Goal: Find contact information: Find contact information

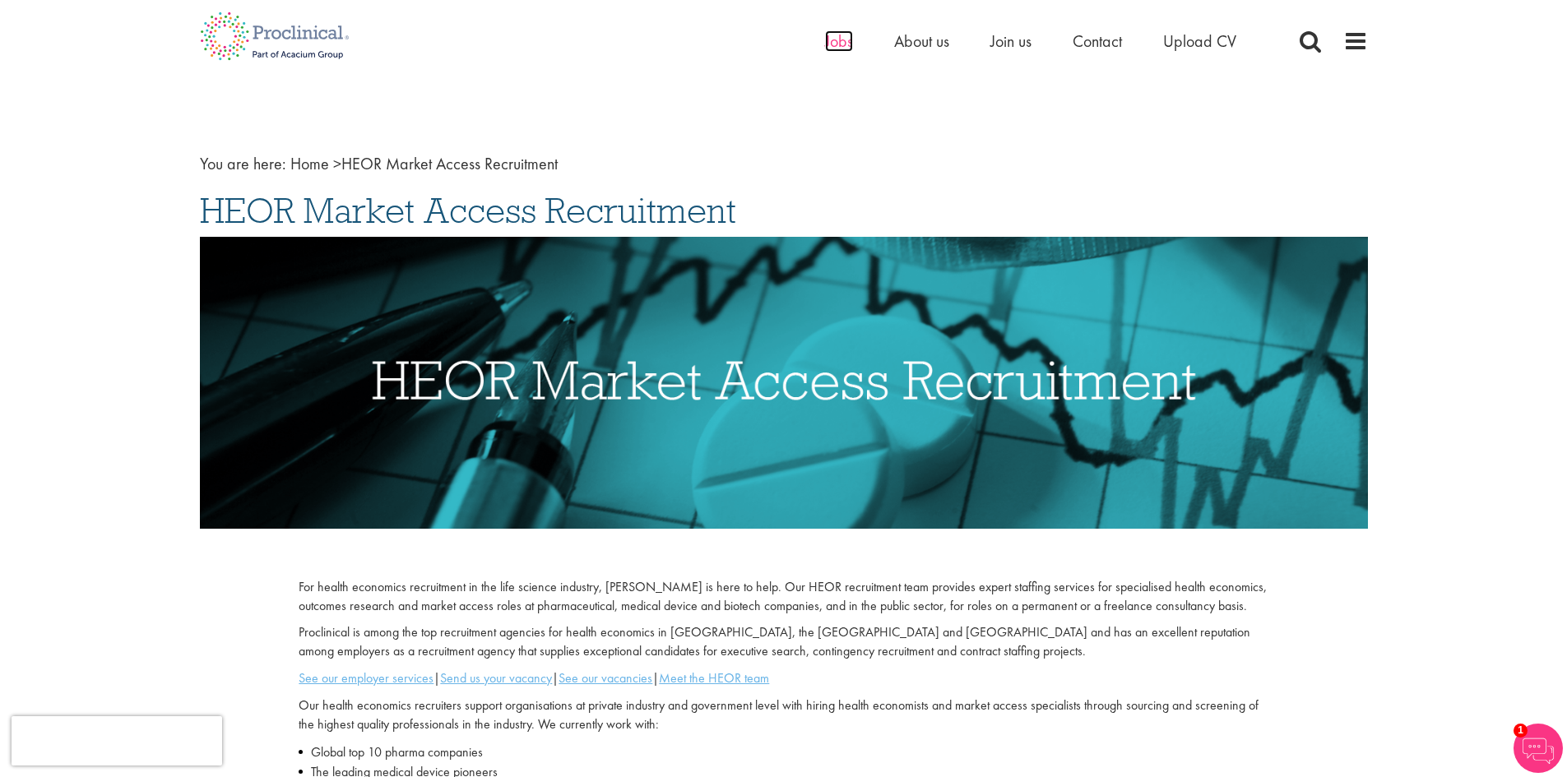
click at [837, 40] on span "Jobs" at bounding box center [839, 40] width 28 height 21
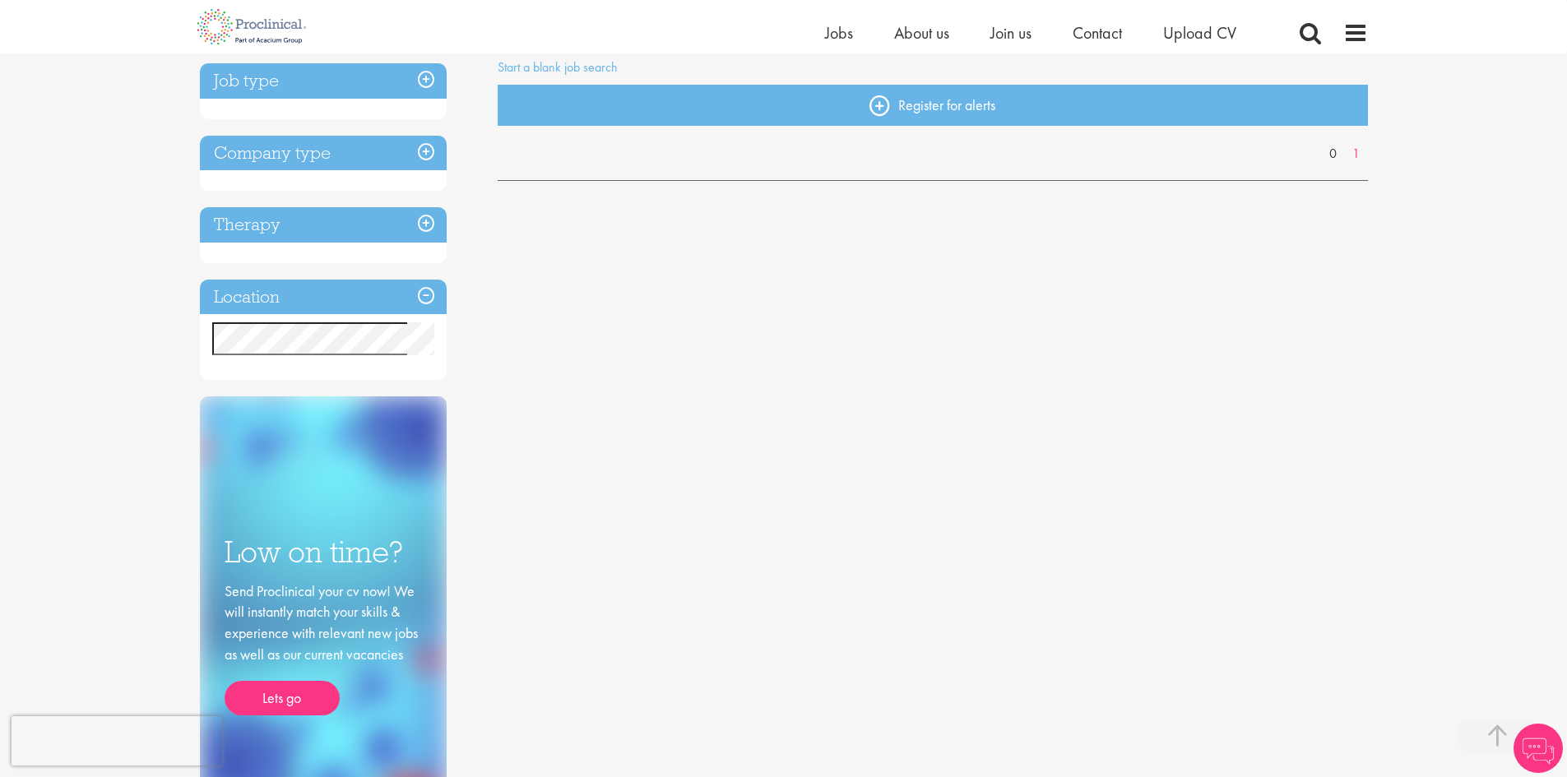
scroll to position [247, 0]
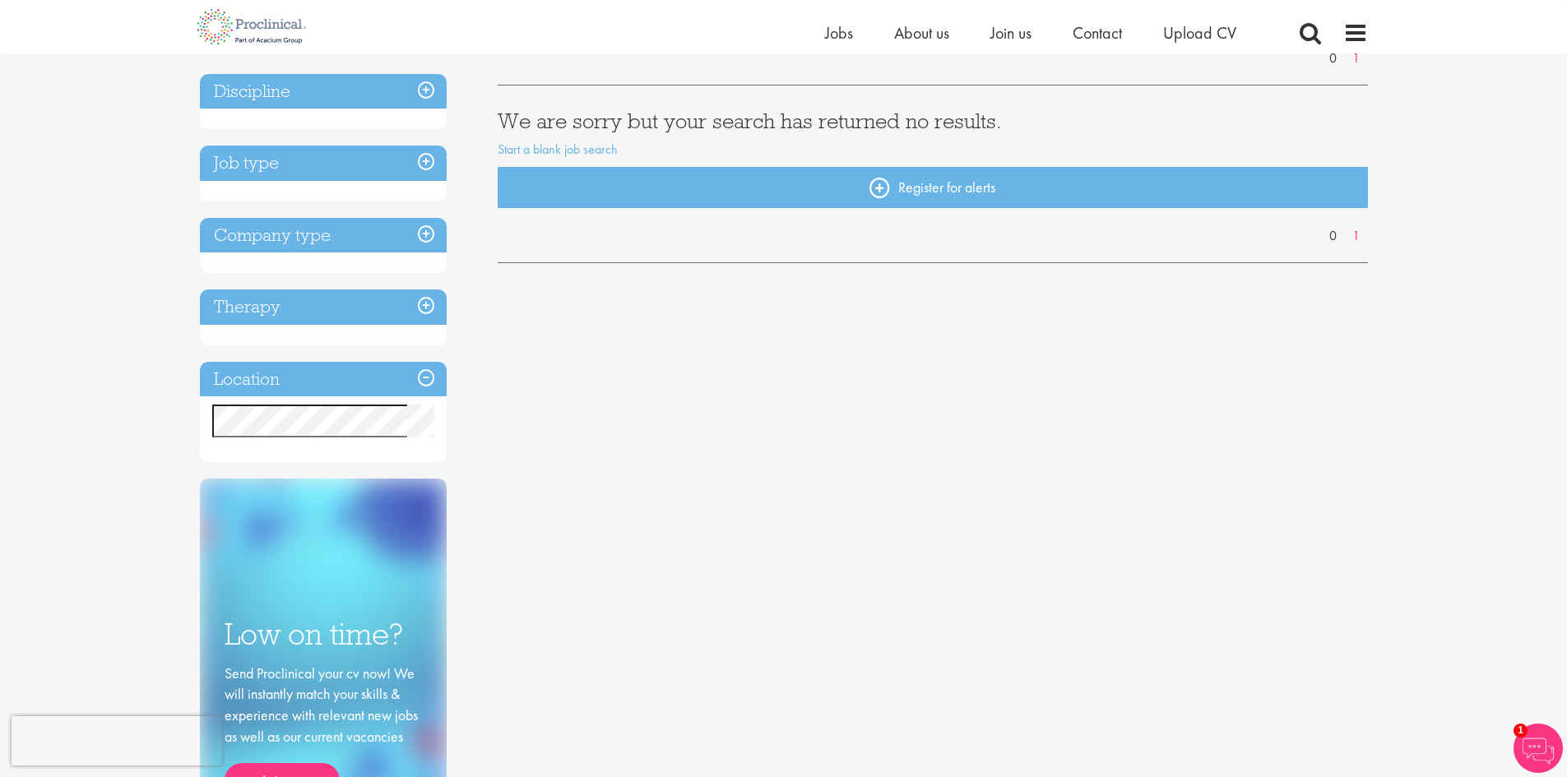
click at [428, 232] on h3 "Company type" at bounding box center [323, 235] width 247 height 35
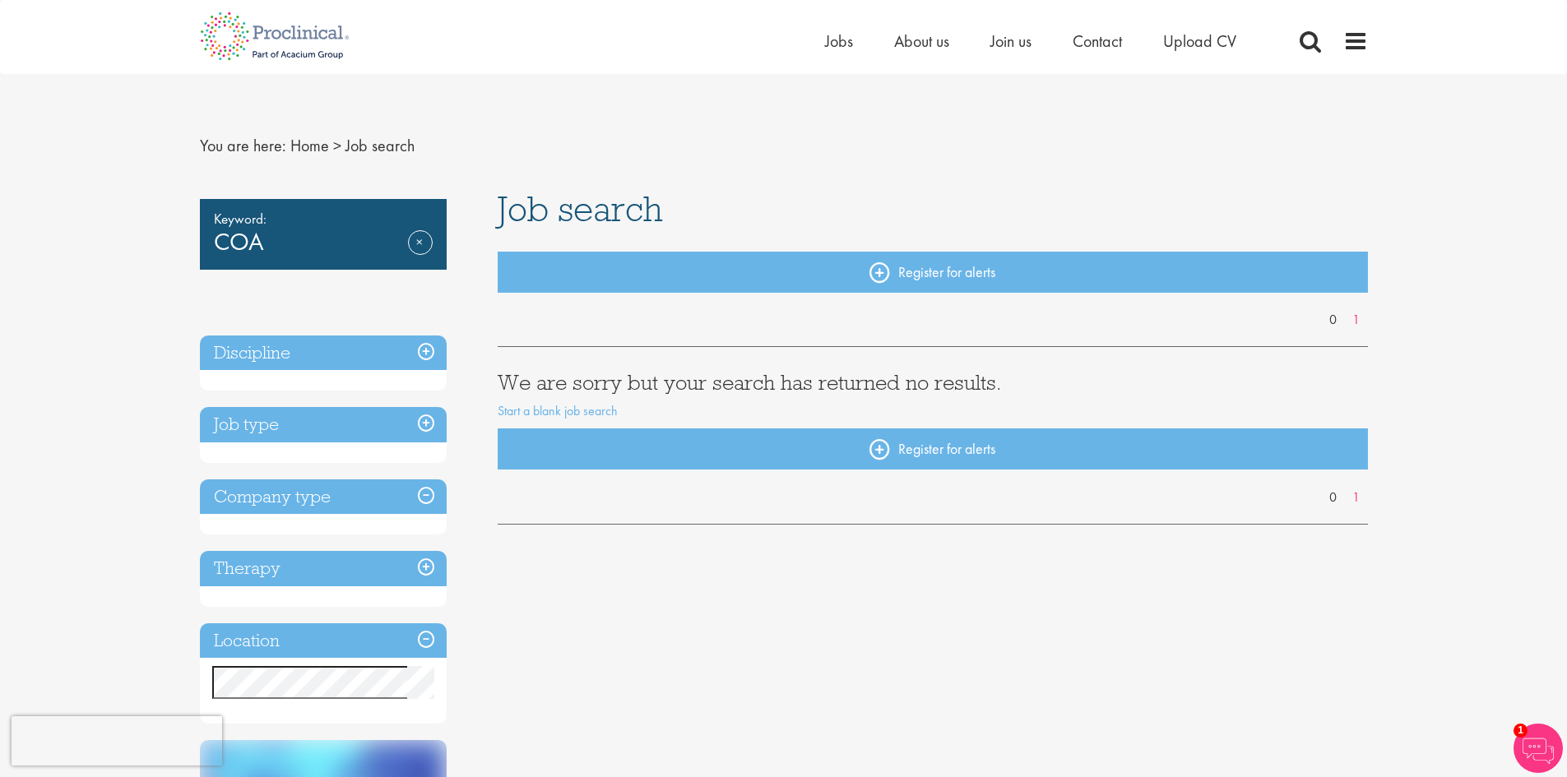
scroll to position [0, 0]
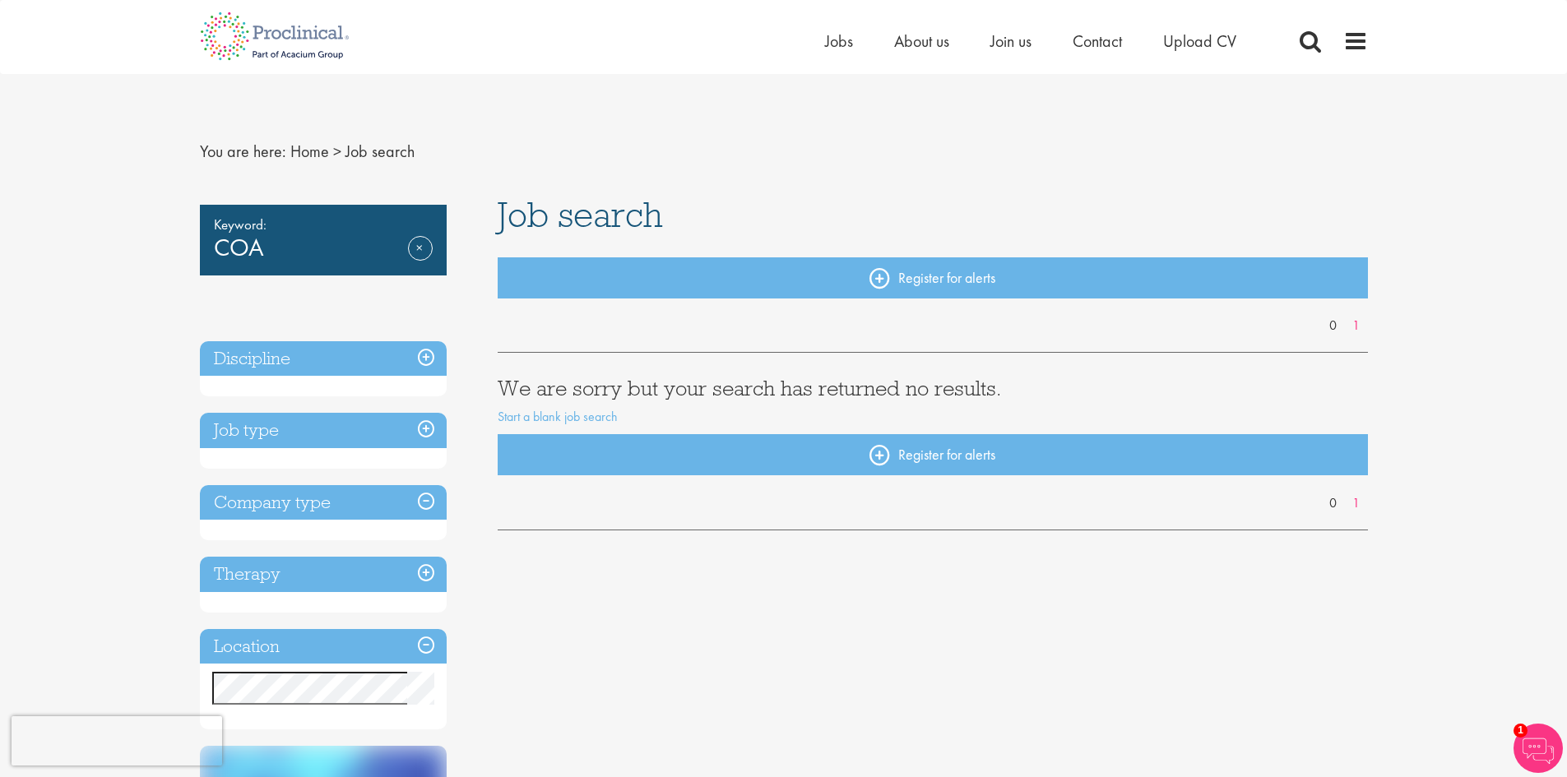
click at [418, 355] on h3 "Discipline" at bounding box center [323, 358] width 247 height 35
click at [1114, 44] on span "Contact" at bounding box center [1096, 40] width 49 height 21
